Goal: Information Seeking & Learning: Understand process/instructions

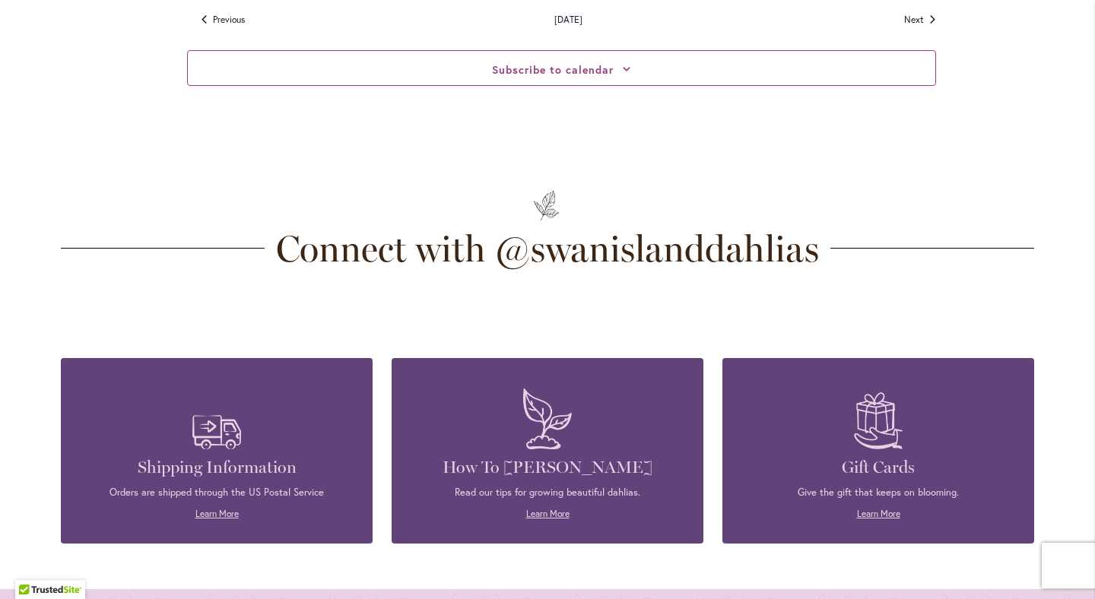
scroll to position [4476, 0]
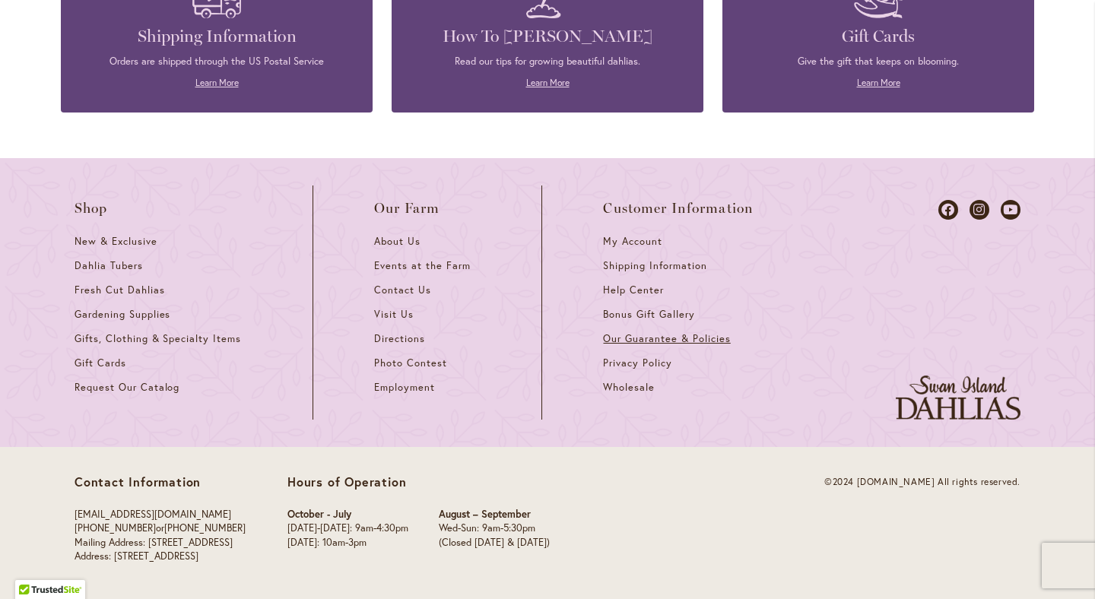
click at [676, 342] on span "Our Guarantee & Policies" at bounding box center [666, 338] width 127 height 13
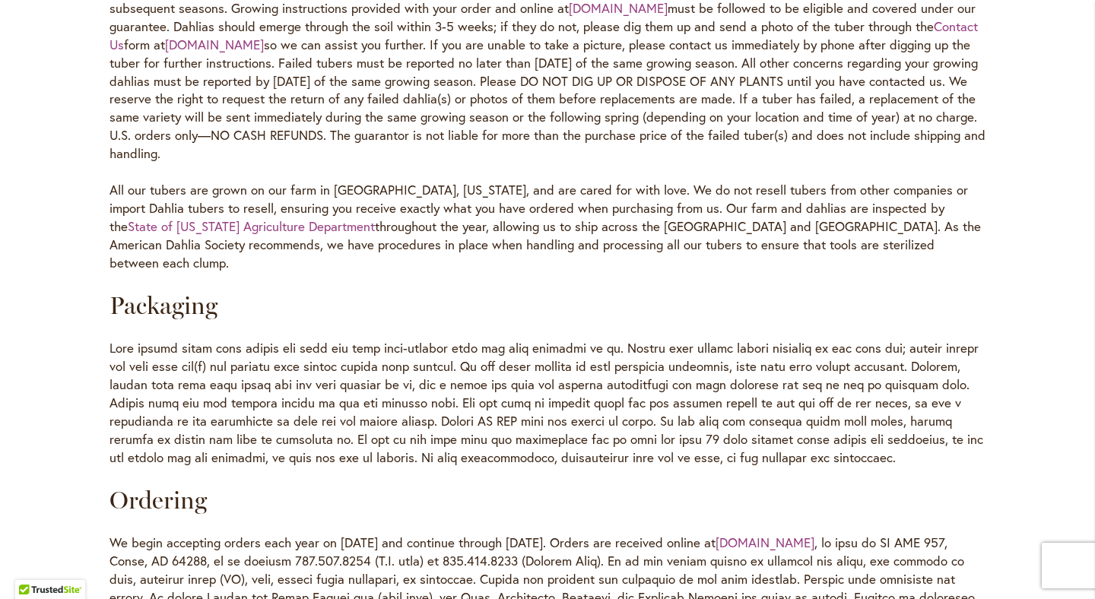
scroll to position [977, 0]
